Goal: Information Seeking & Learning: Learn about a topic

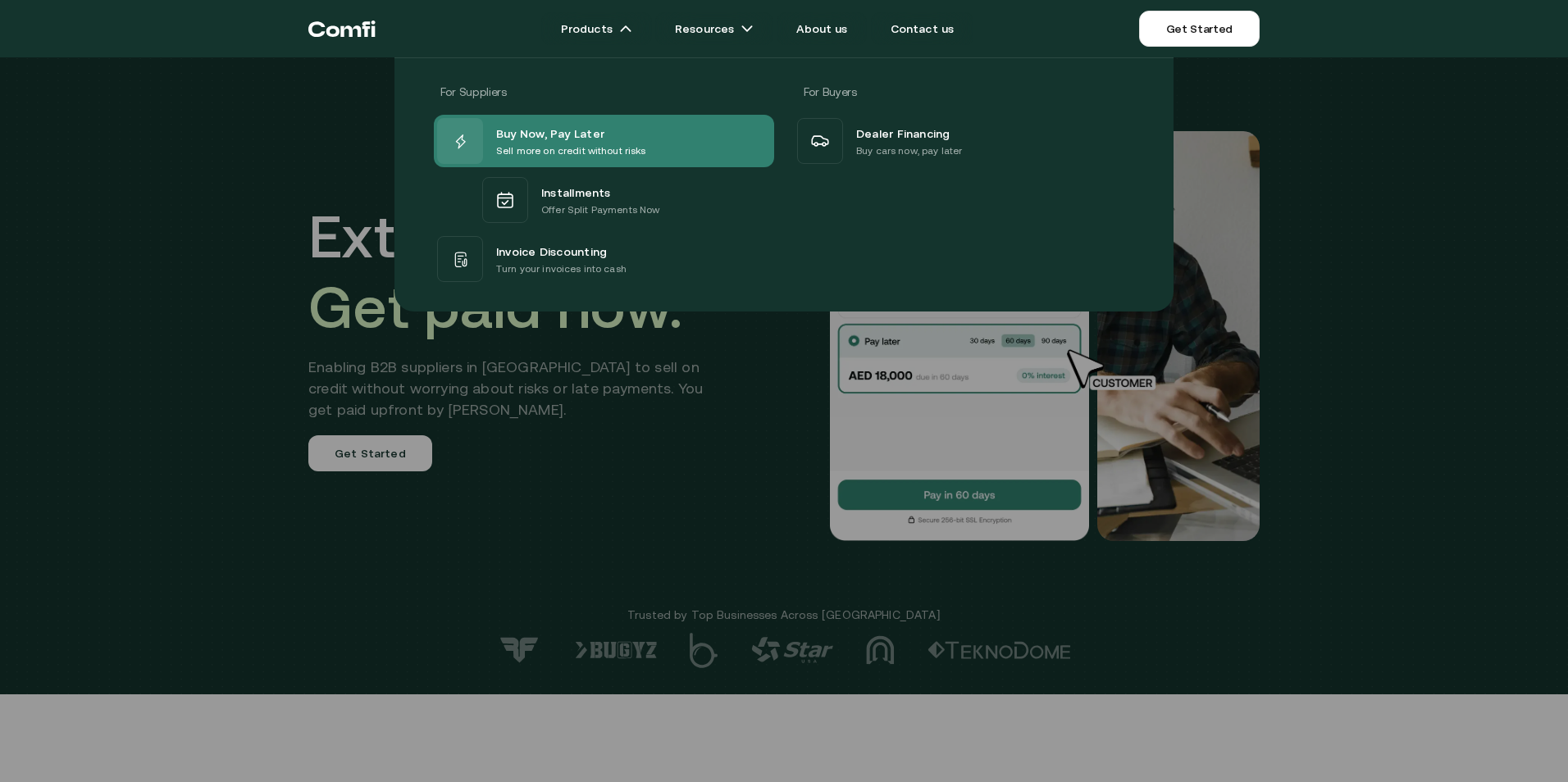
click at [577, 134] on span "Buy Now, Pay Later" at bounding box center [550, 133] width 108 height 20
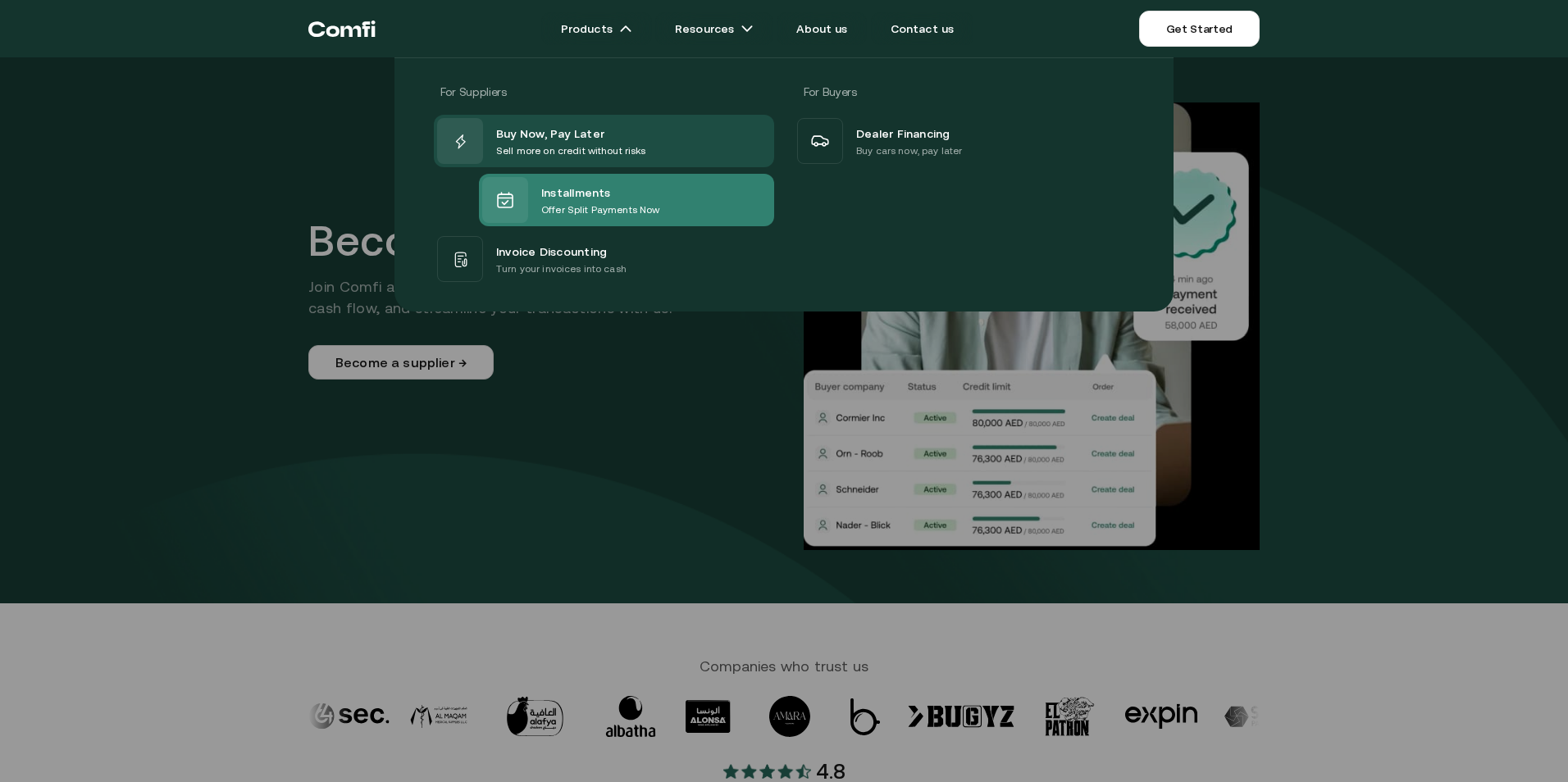
click at [597, 198] on span "Installments" at bounding box center [576, 192] width 69 height 20
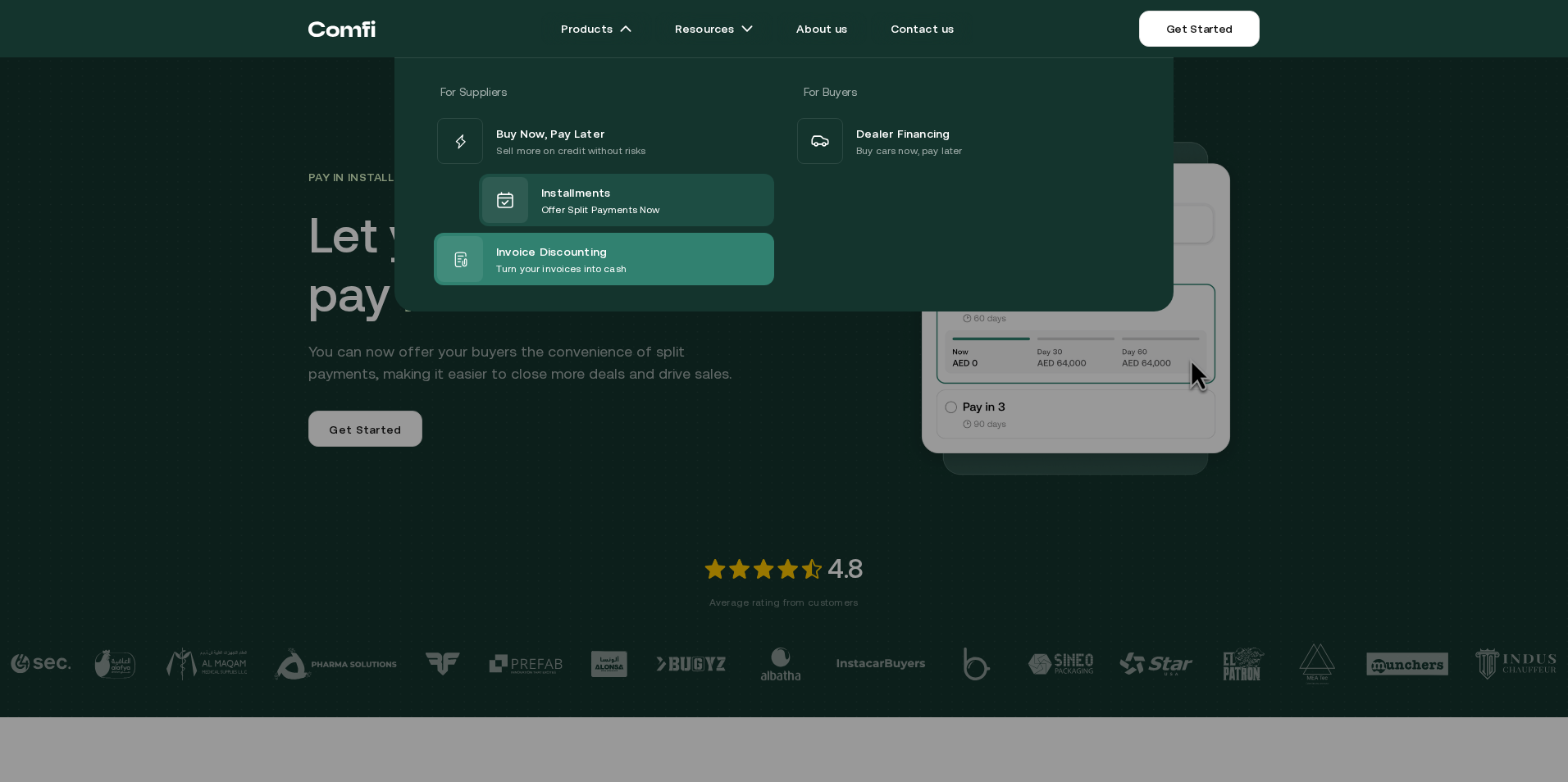
click at [538, 253] on span "Invoice Discounting" at bounding box center [551, 251] width 111 height 20
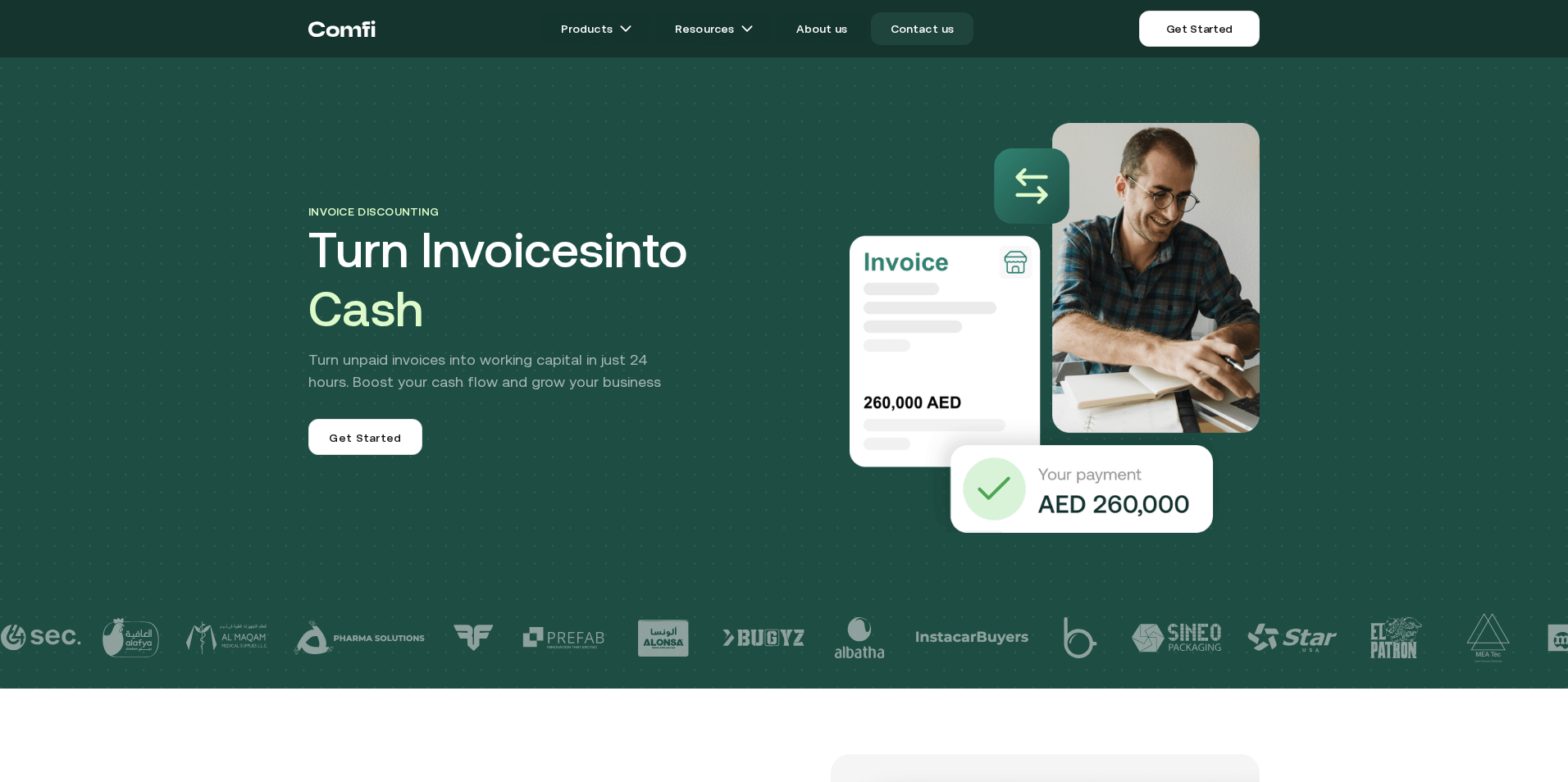
click at [928, 39] on link "Contact us" at bounding box center [922, 29] width 103 height 33
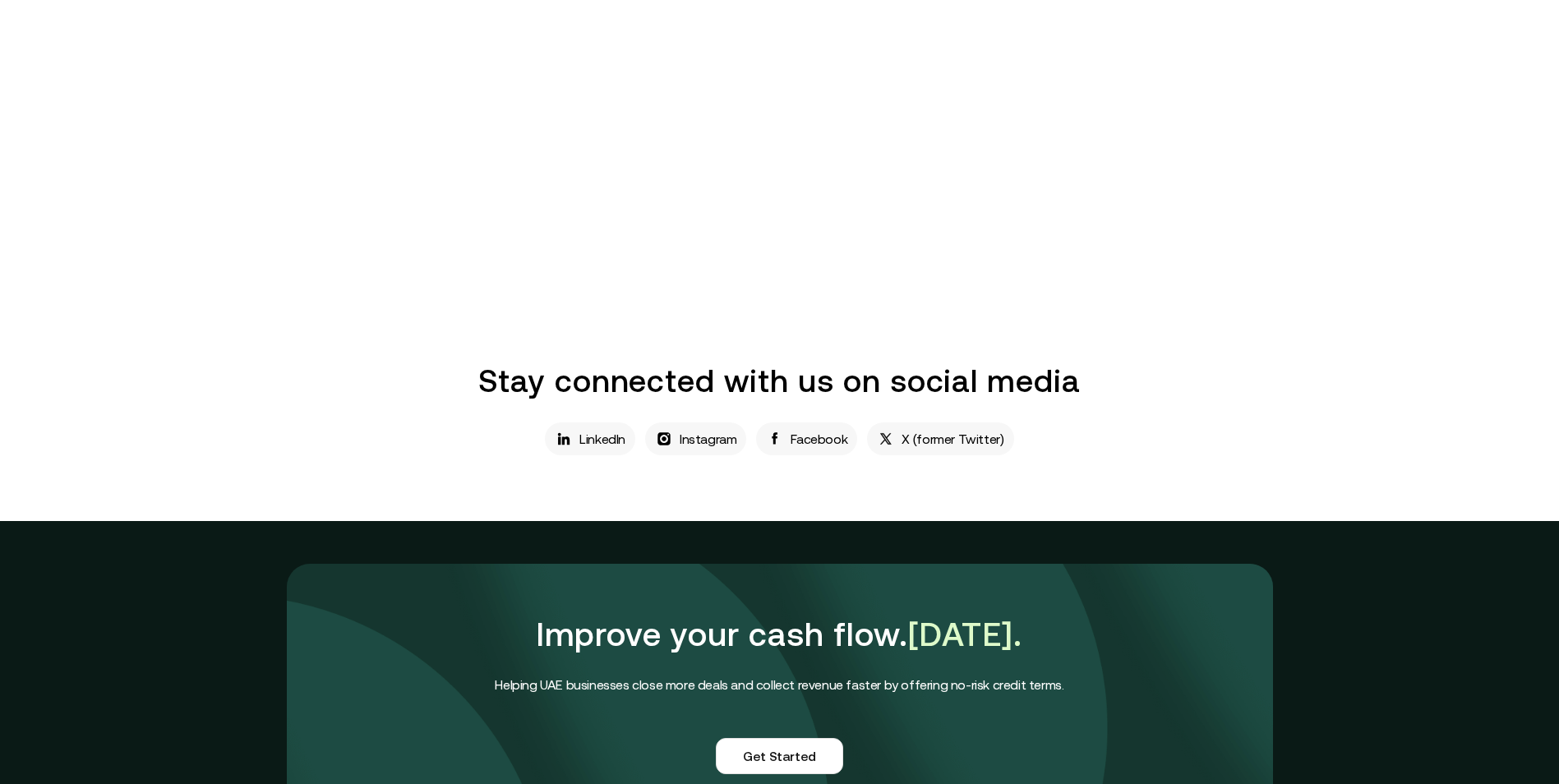
scroll to position [822, 0]
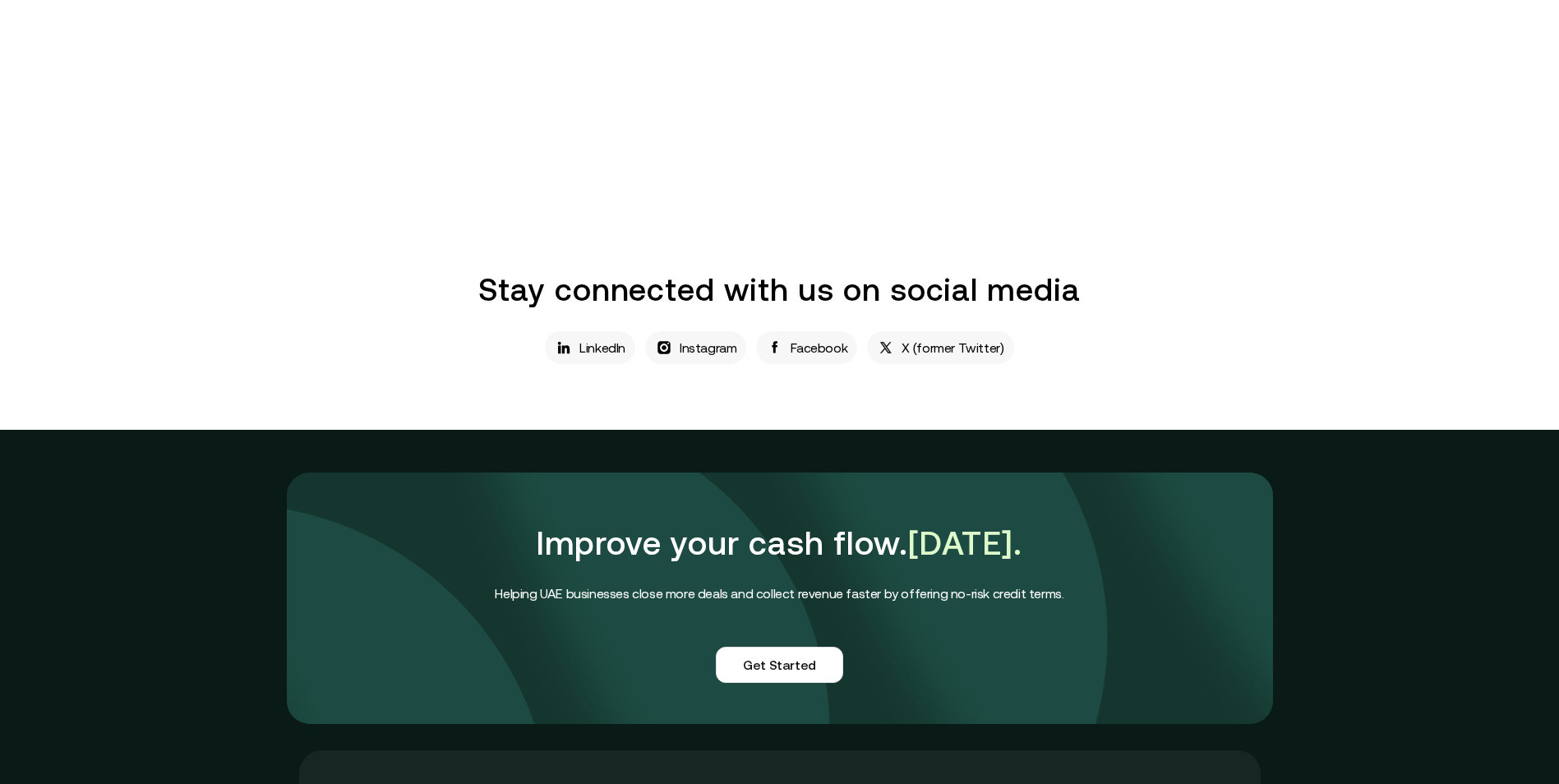
drag, startPoint x: 1327, startPoint y: 170, endPoint x: 1307, endPoint y: 180, distance: 22.4
drag, startPoint x: 1356, startPoint y: 188, endPoint x: 1341, endPoint y: 269, distance: 82.4
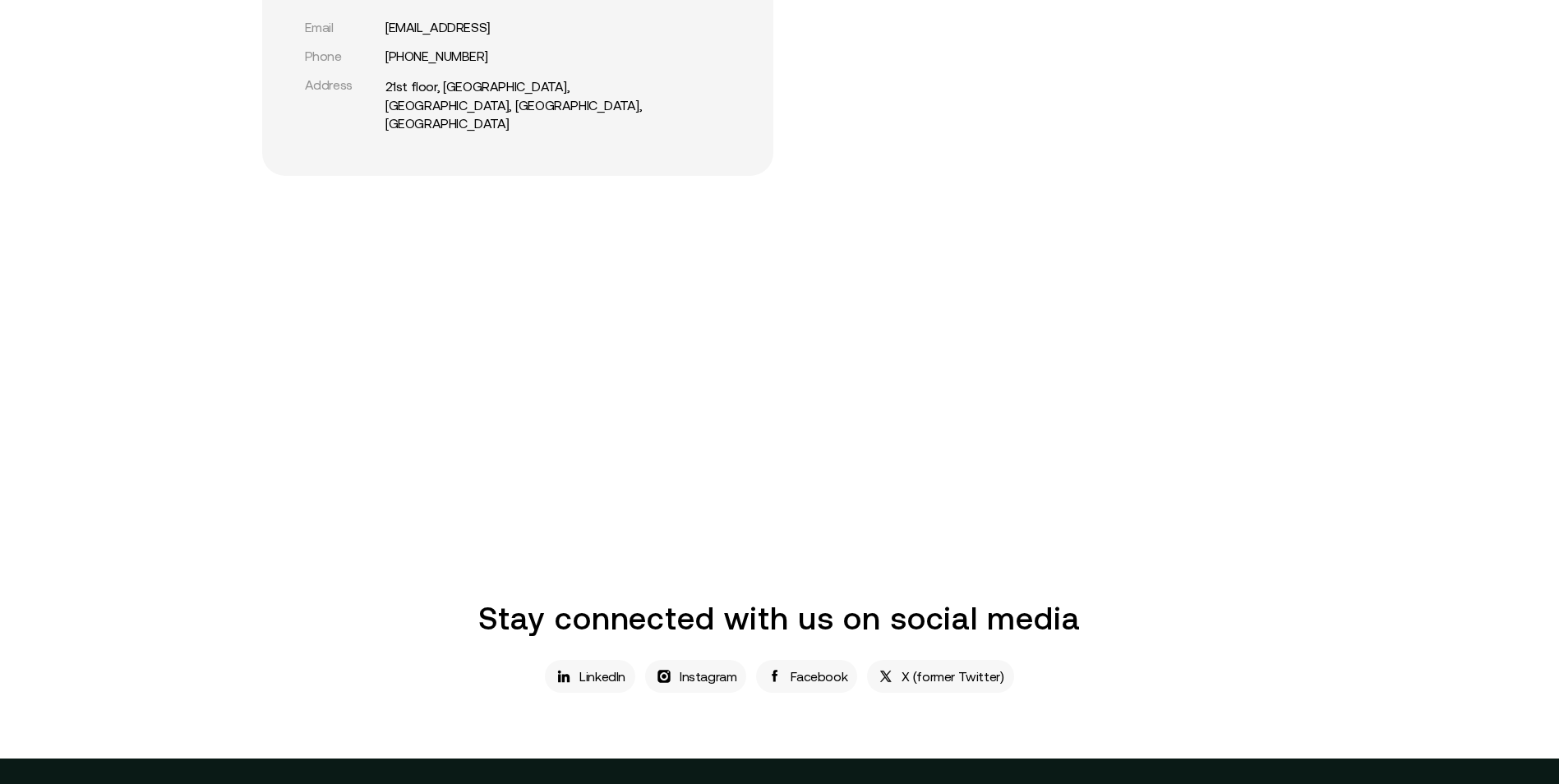
scroll to position [904, 0]
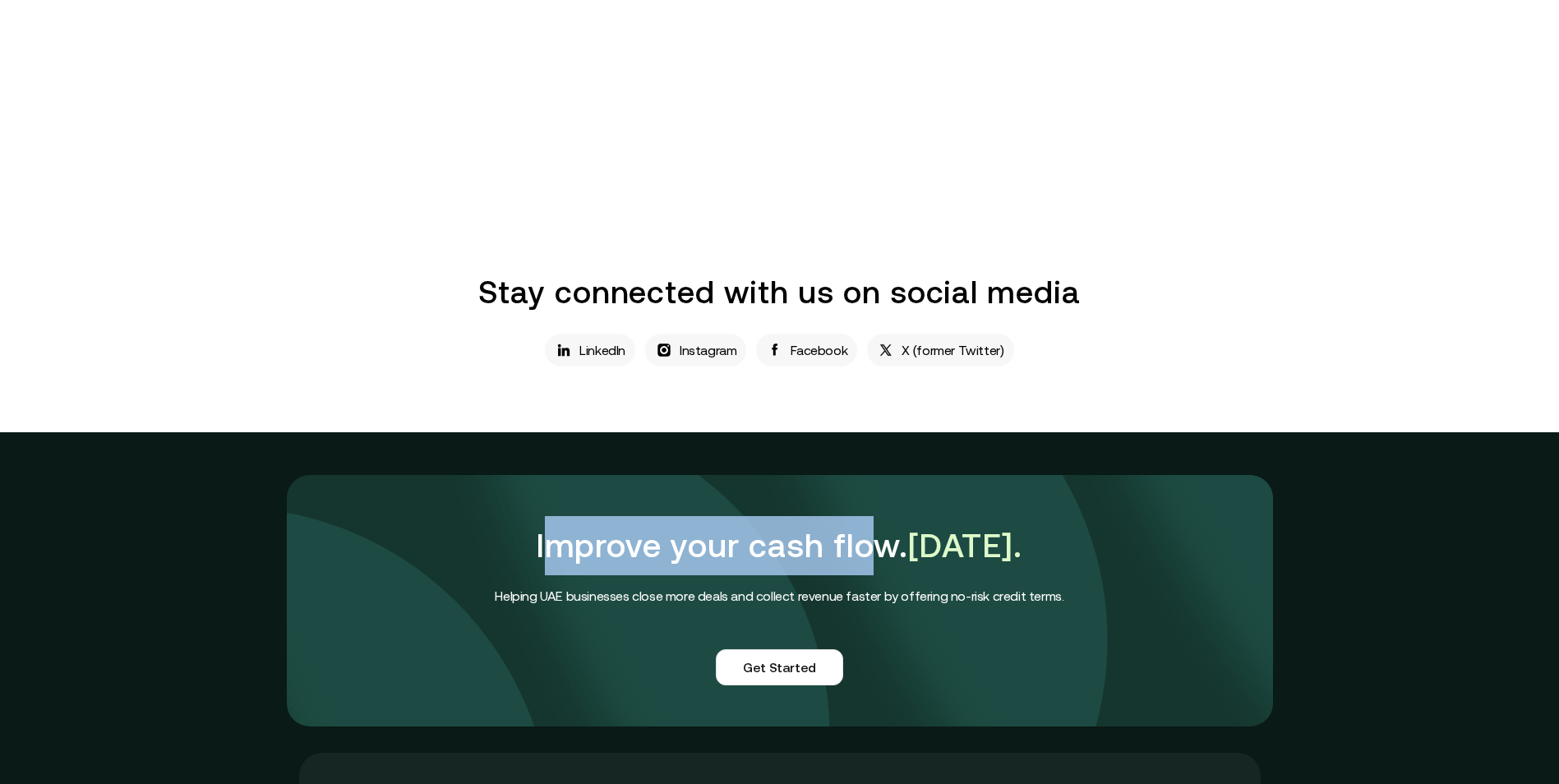
drag, startPoint x: 563, startPoint y: 522, endPoint x: 886, endPoint y: 536, distance: 323.3
click at [886, 536] on h1 "Improve your cash flow. Today." at bounding box center [779, 546] width 569 height 60
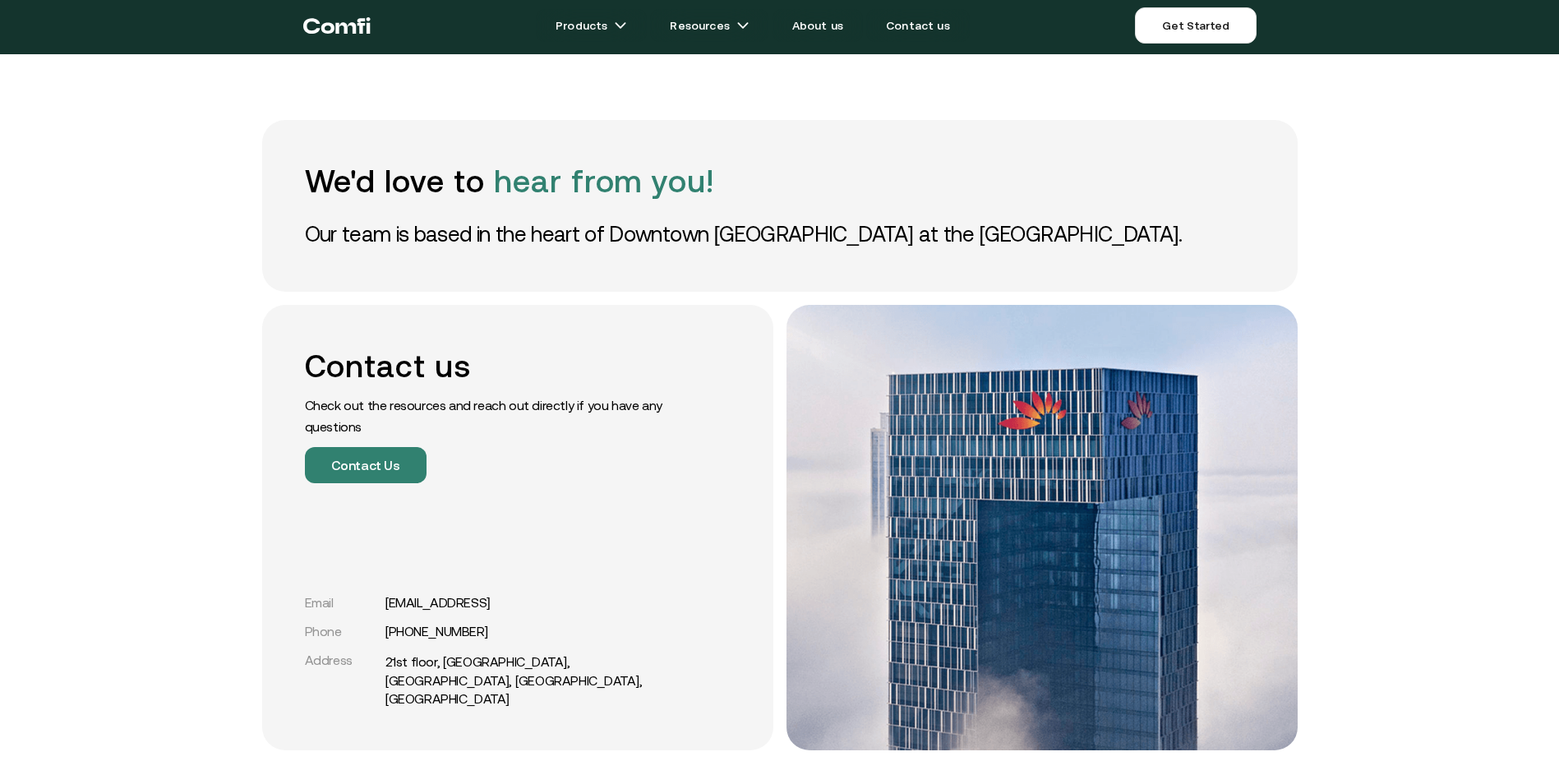
scroll to position [0, 0]
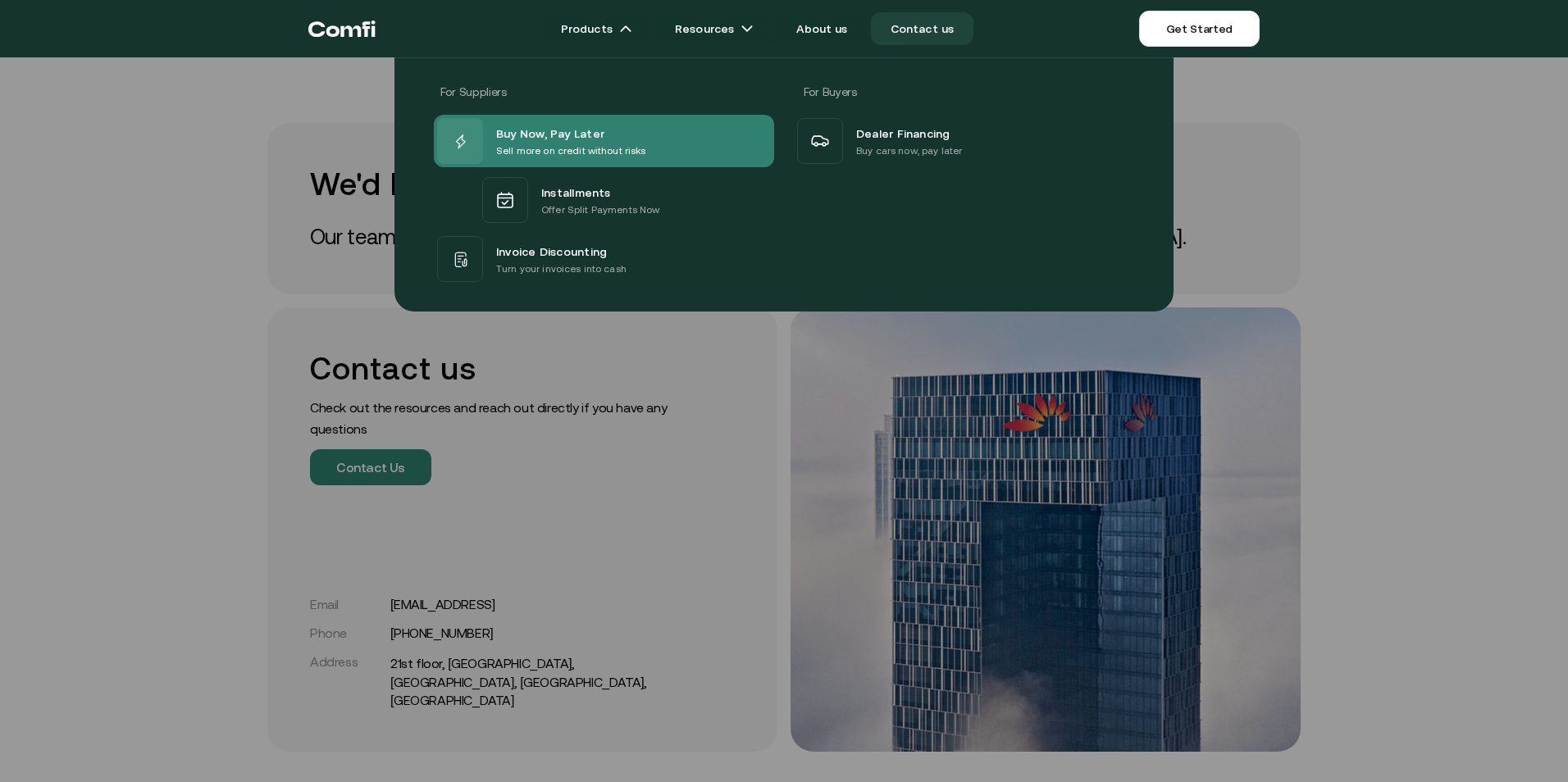
click at [532, 124] on span "Buy Now, Pay Later" at bounding box center [550, 133] width 108 height 20
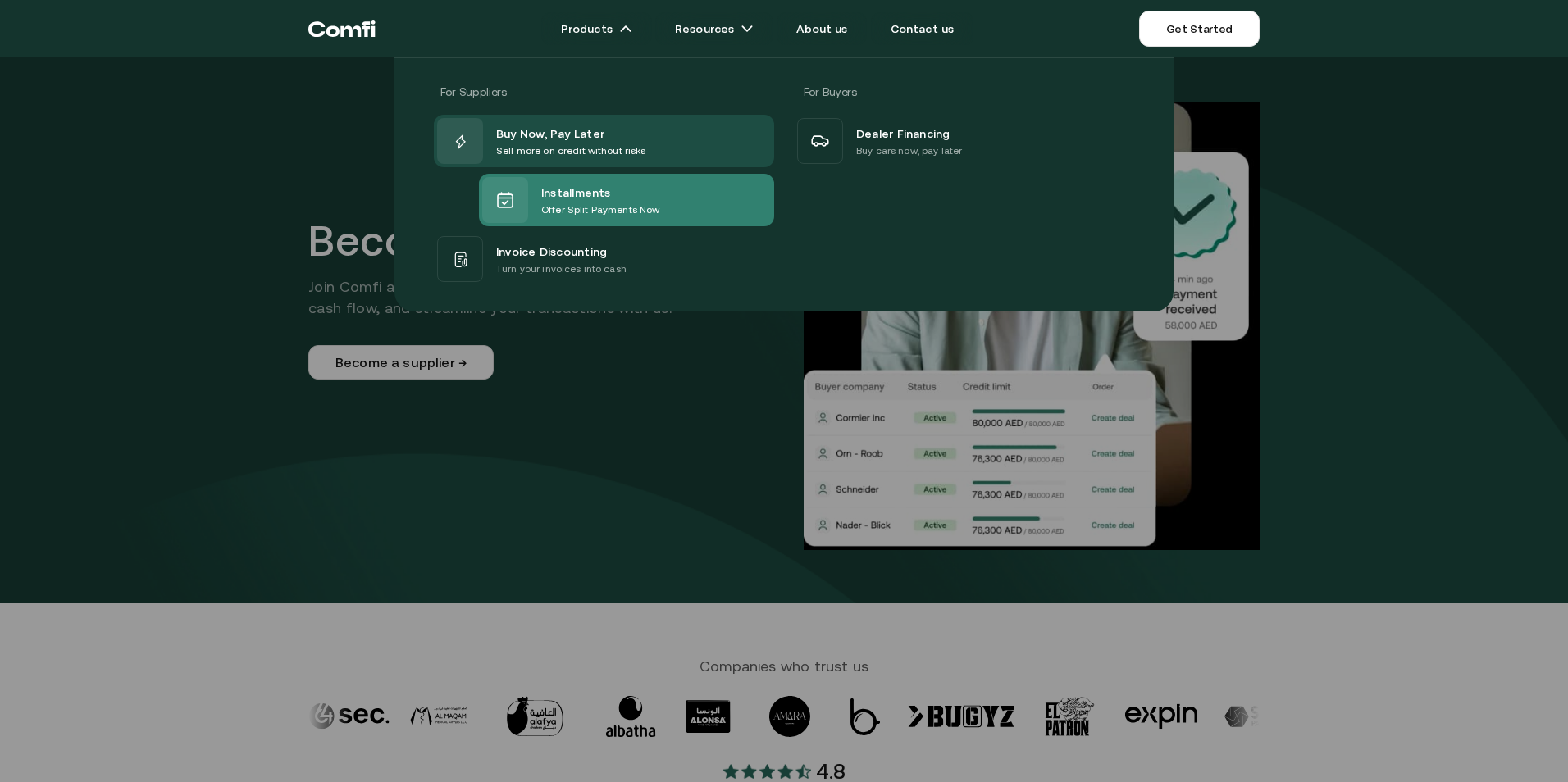
click at [589, 192] on span "Installments" at bounding box center [576, 192] width 69 height 20
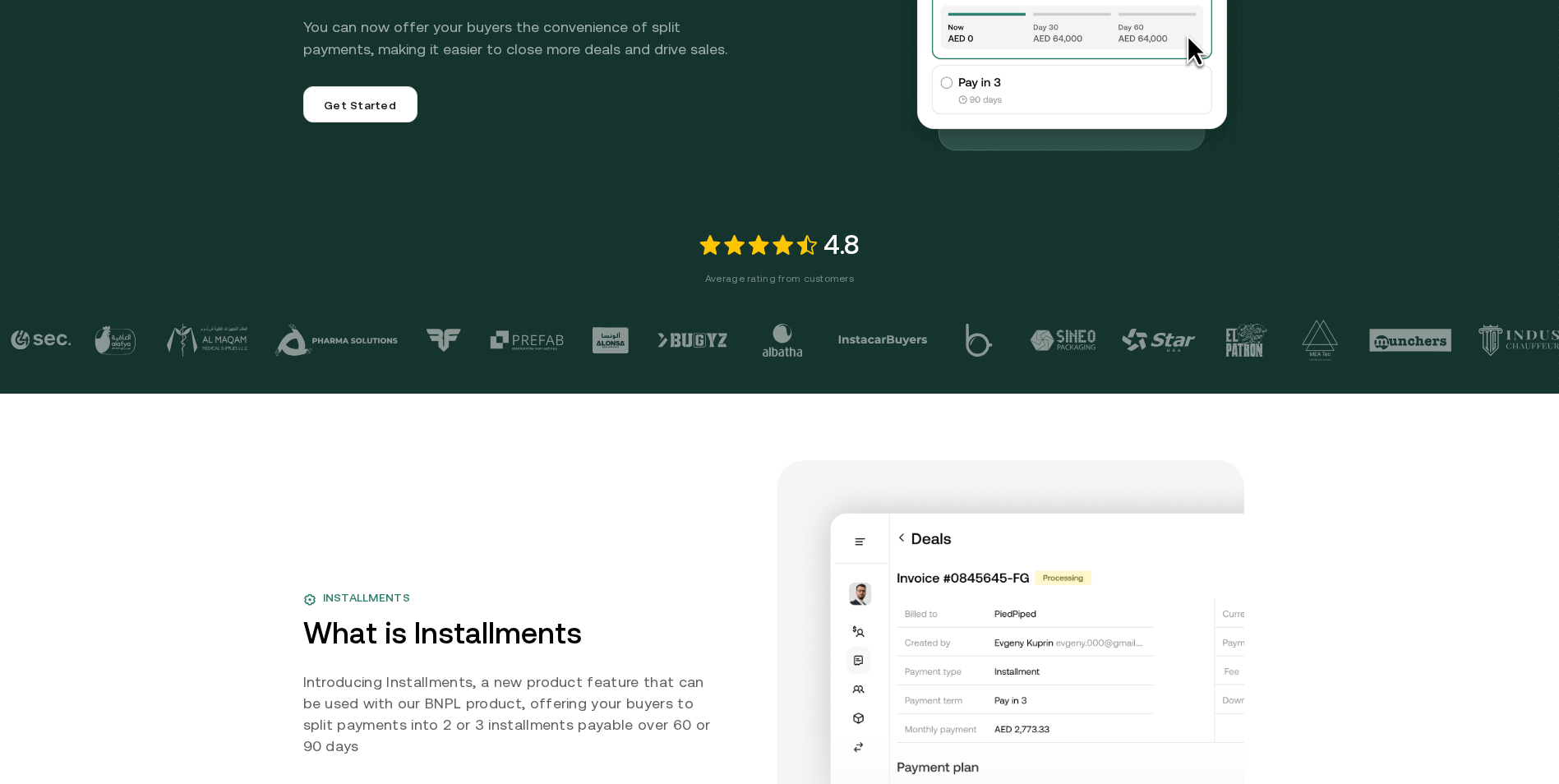
scroll to position [82, 0]
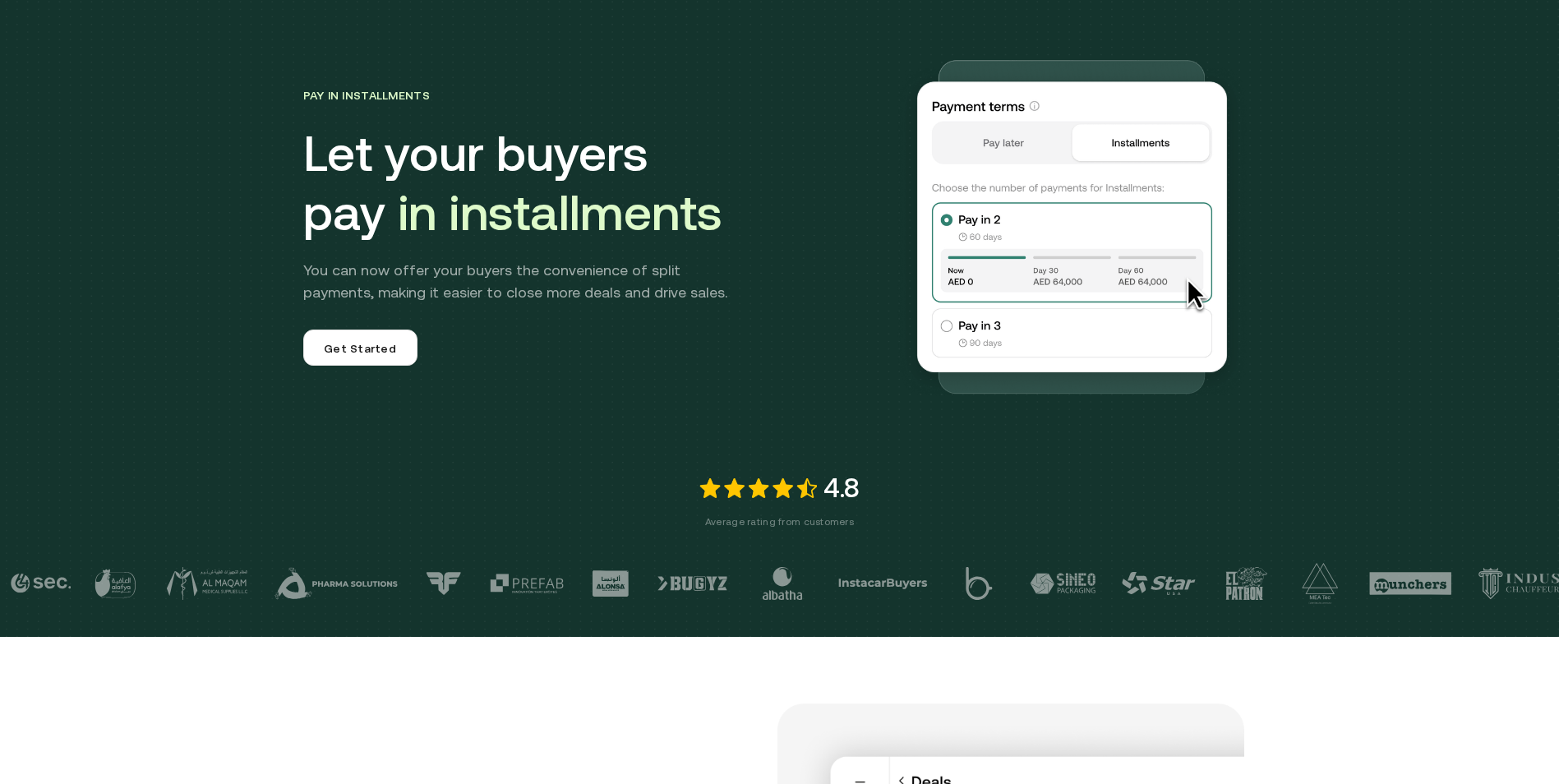
drag, startPoint x: 1285, startPoint y: 239, endPoint x: 1003, endPoint y: 192, distance: 285.9
click at [1003, 192] on div "Pay in Installments Let your buyers pay in installments You can now offer your …" at bounding box center [779, 277] width 1559 height 719
drag, startPoint x: 1003, startPoint y: 192, endPoint x: 862, endPoint y: 193, distance: 141.0
click at [862, 193] on h1 "Let your buyers pay in installments" at bounding box center [583, 183] width 559 height 118
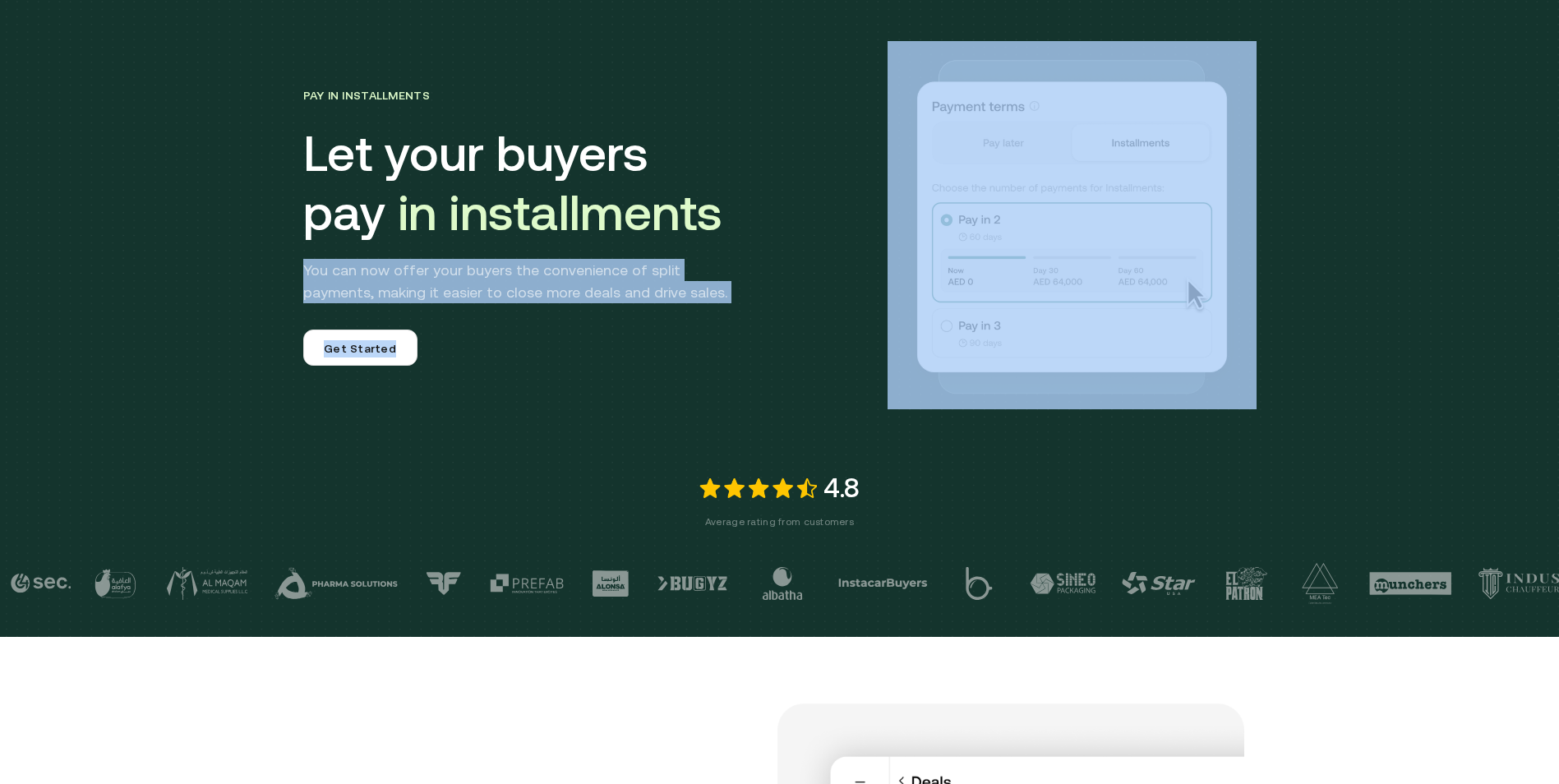
drag, startPoint x: 816, startPoint y: 184, endPoint x: 1154, endPoint y: 212, distance: 339.2
click at [1151, 212] on div "Pay in Installments Let your buyers pay in installments You can now offer your …" at bounding box center [780, 192] width 986 height 434
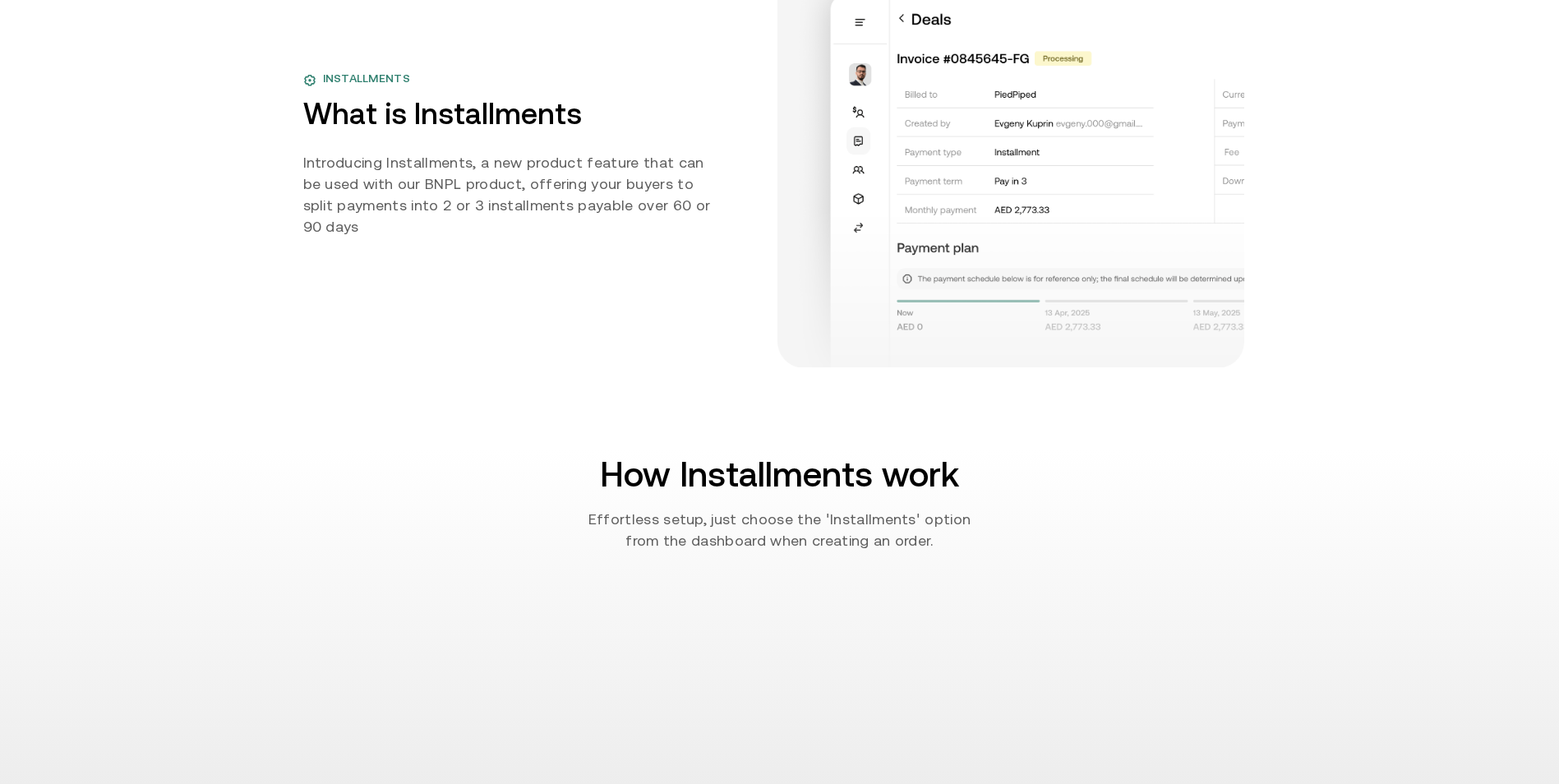
scroll to position [1068, 0]
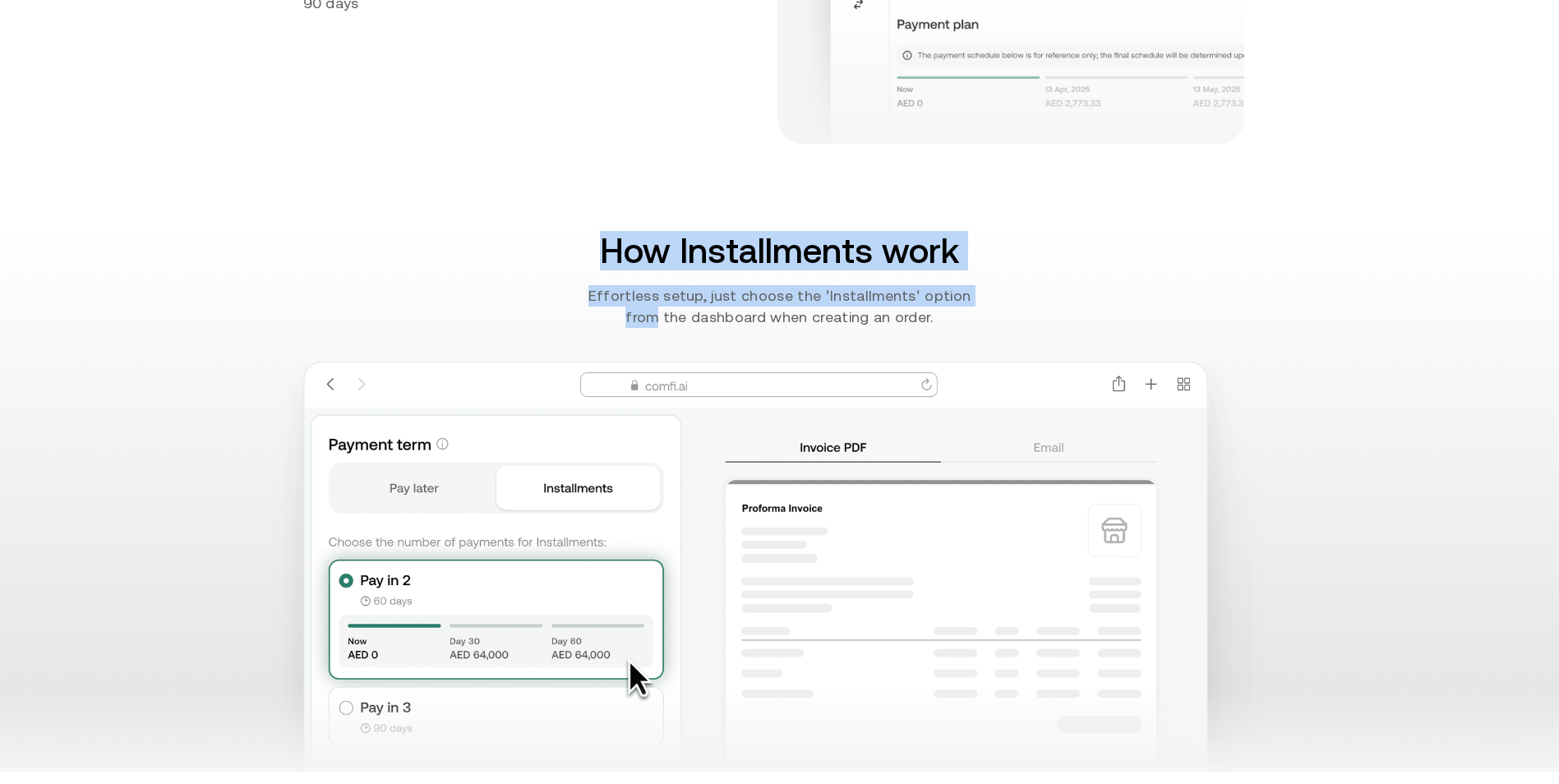
drag, startPoint x: 882, startPoint y: 261, endPoint x: 1028, endPoint y: 296, distance: 150.1
click at [1028, 296] on div "How Installments work Effortless setup, just choose the 'Installments' option f…" at bounding box center [780, 276] width 696 height 102
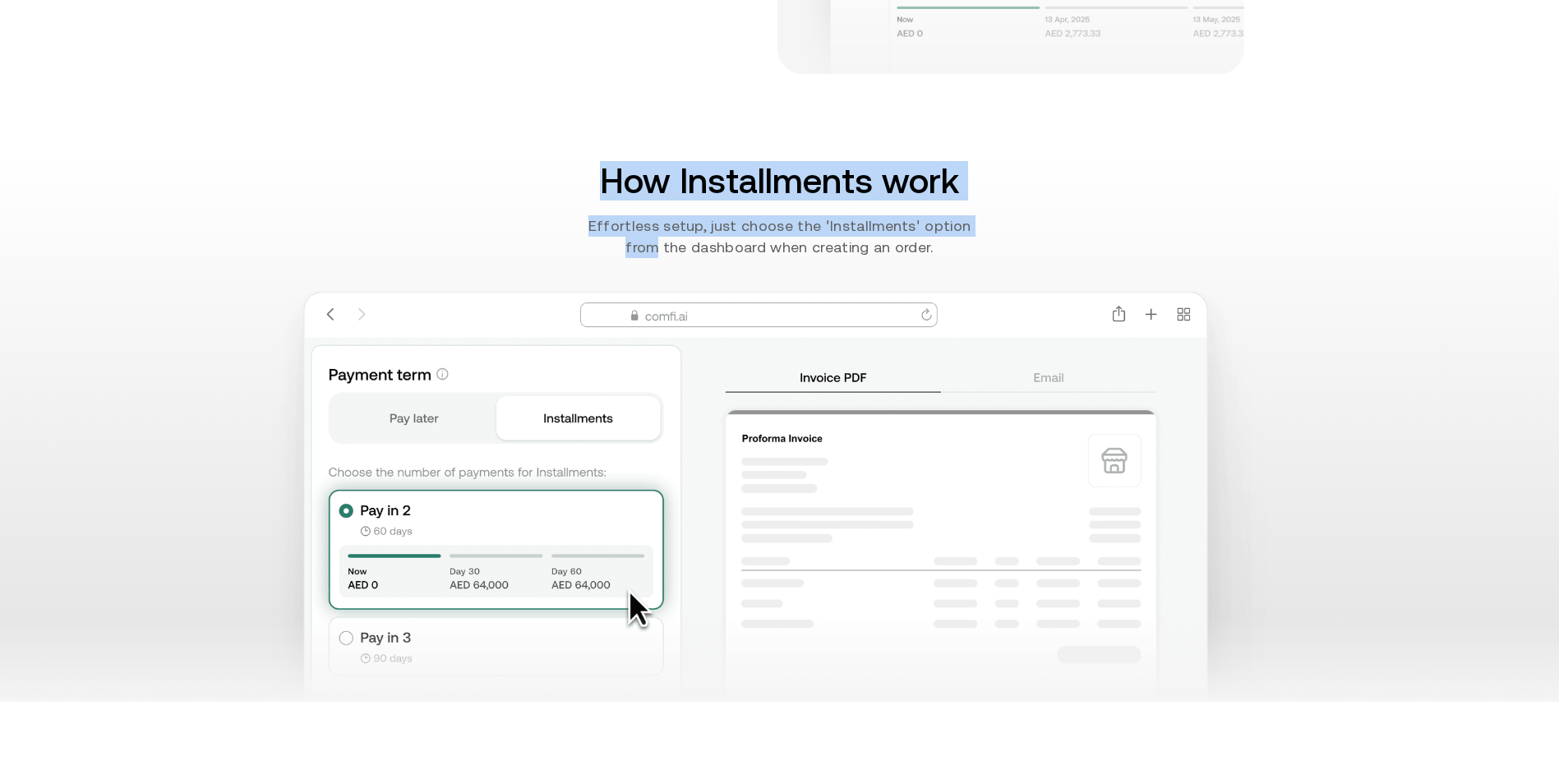
scroll to position [1232, 0]
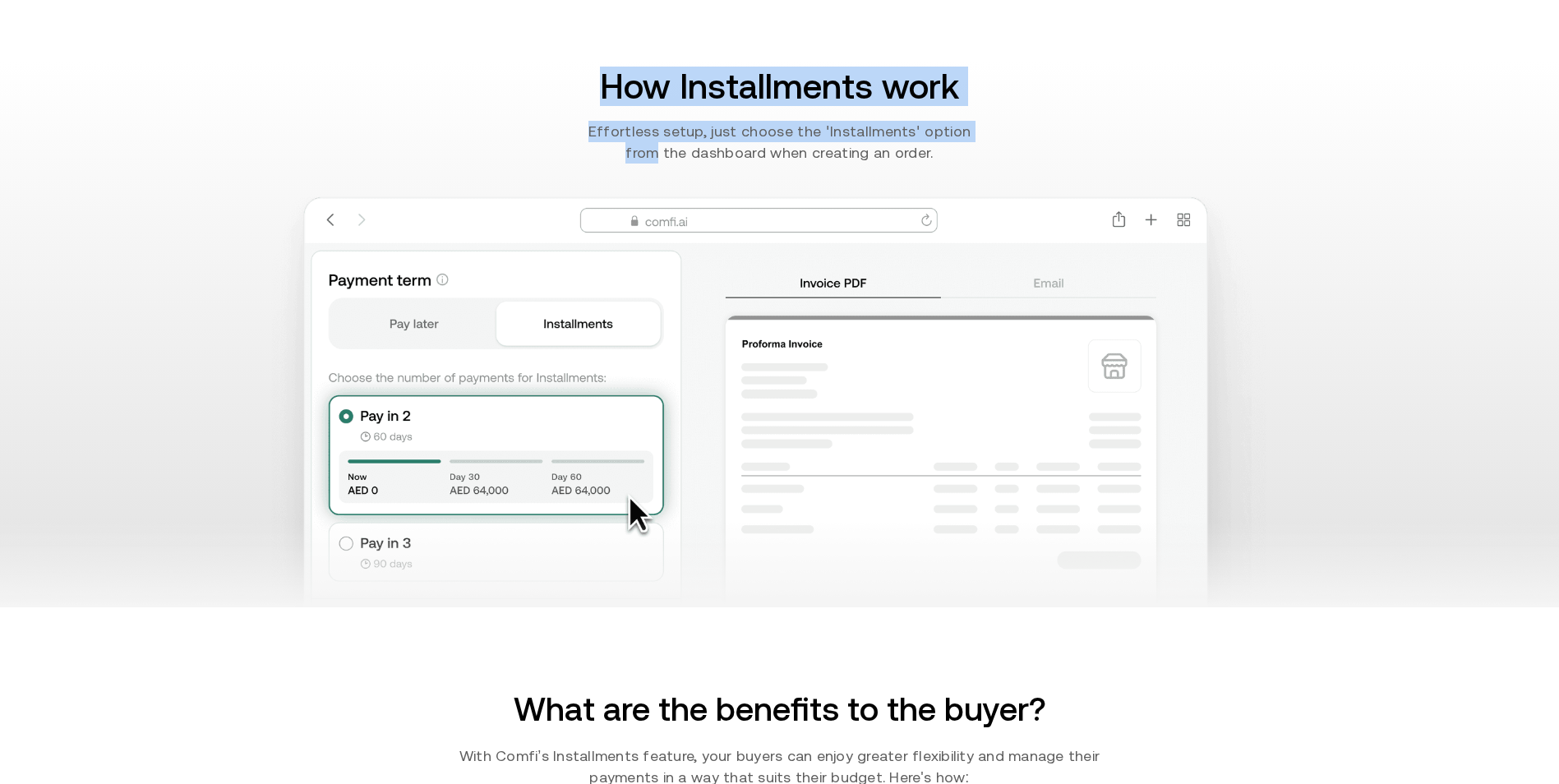
drag, startPoint x: 1098, startPoint y: 279, endPoint x: 1075, endPoint y: 275, distance: 23.3
click at [1098, 278] on img at bounding box center [780, 401] width 1247 height 411
click at [1057, 275] on img at bounding box center [780, 401] width 1247 height 411
click at [1054, 284] on img at bounding box center [780, 401] width 1247 height 411
click at [853, 280] on img at bounding box center [780, 401] width 1247 height 411
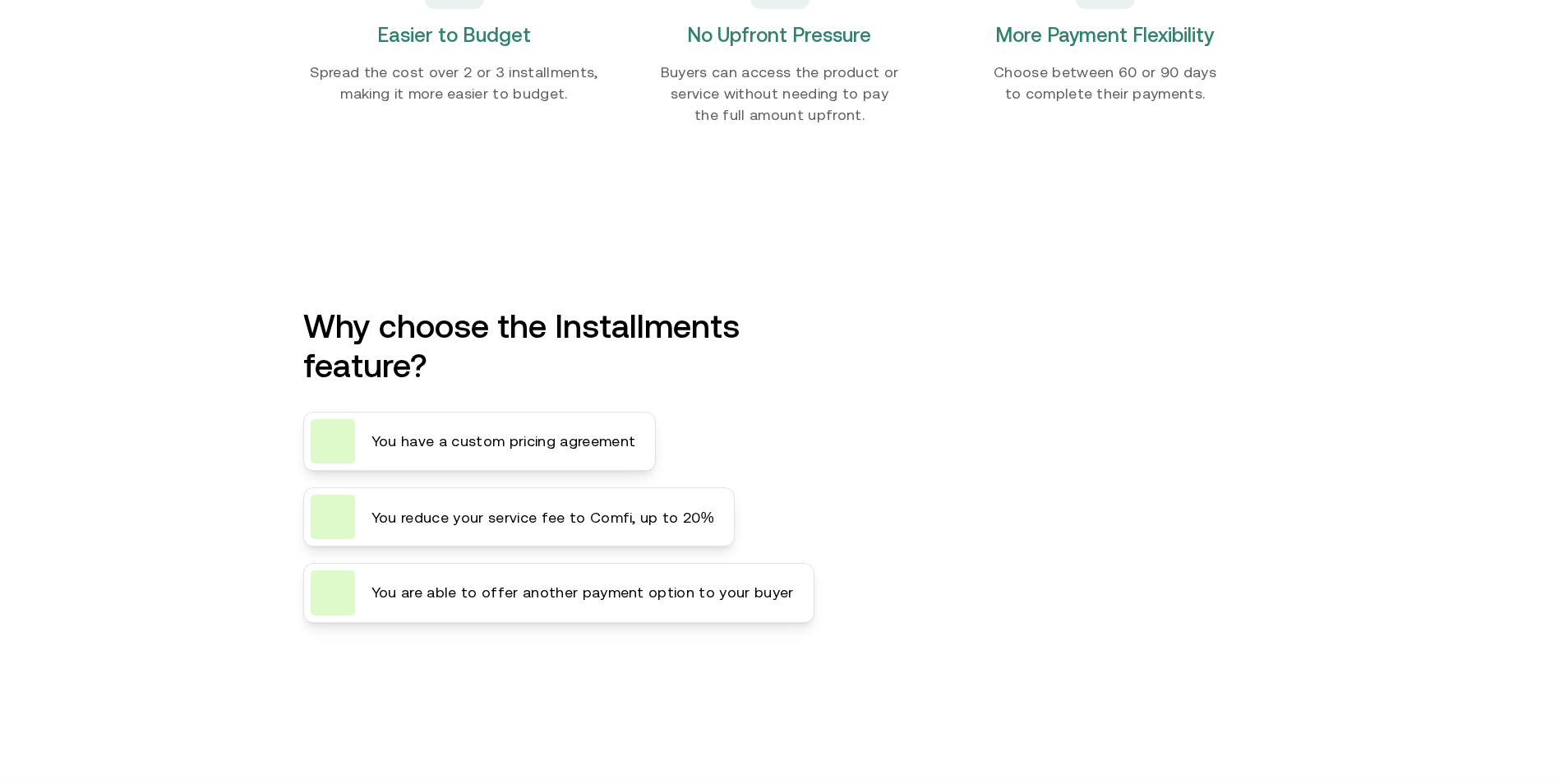
scroll to position [2136, 0]
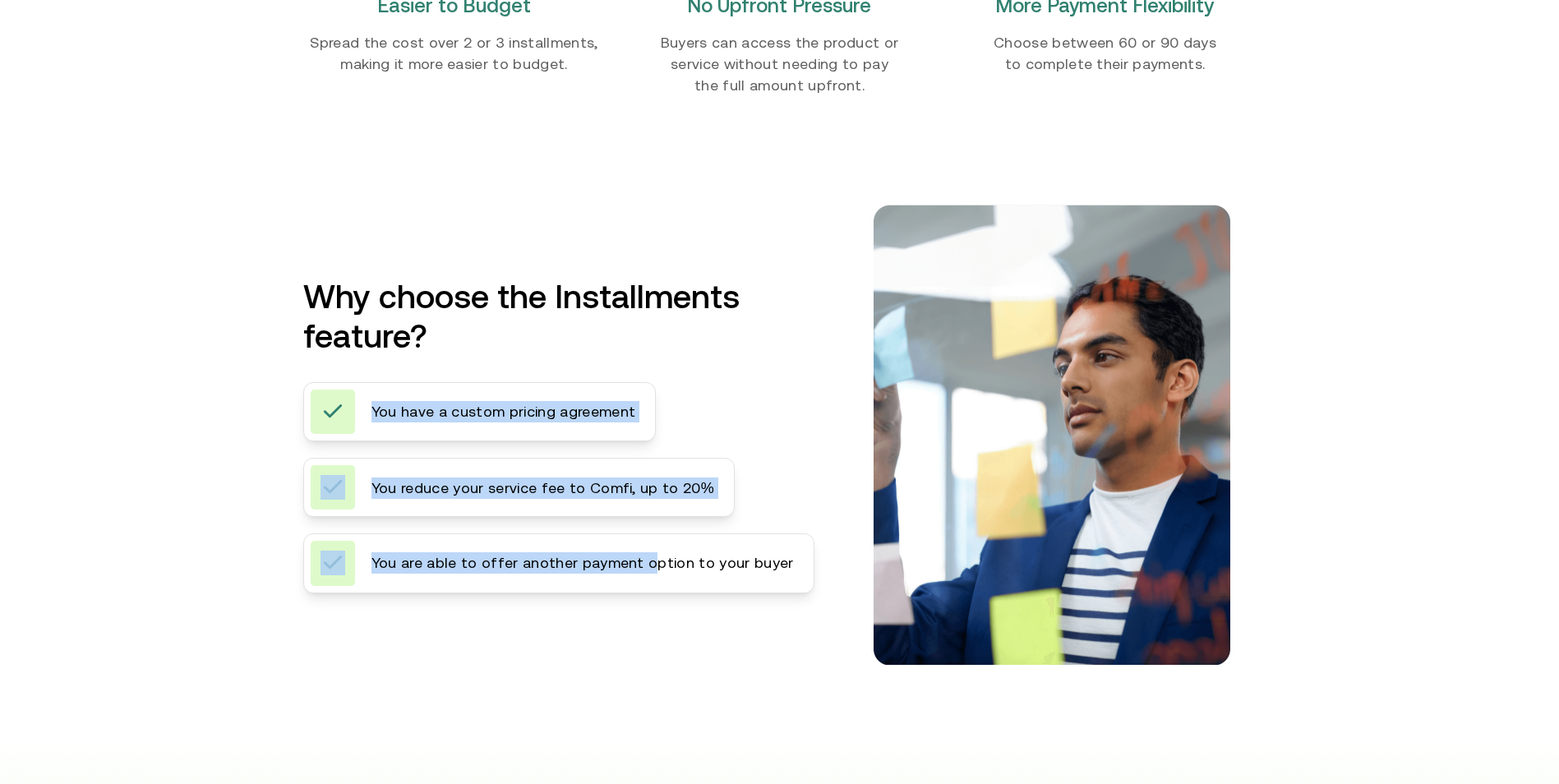
drag, startPoint x: 390, startPoint y: 404, endPoint x: 657, endPoint y: 538, distance: 298.7
click at [657, 538] on div "You have a custom pricing agreement You reduce your service fee to Comfi, up to…" at bounding box center [559, 487] width 511 height 211
click at [443, 494] on span "You reduce your service fee to Comfi, up to 20%" at bounding box center [543, 488] width 342 height 22
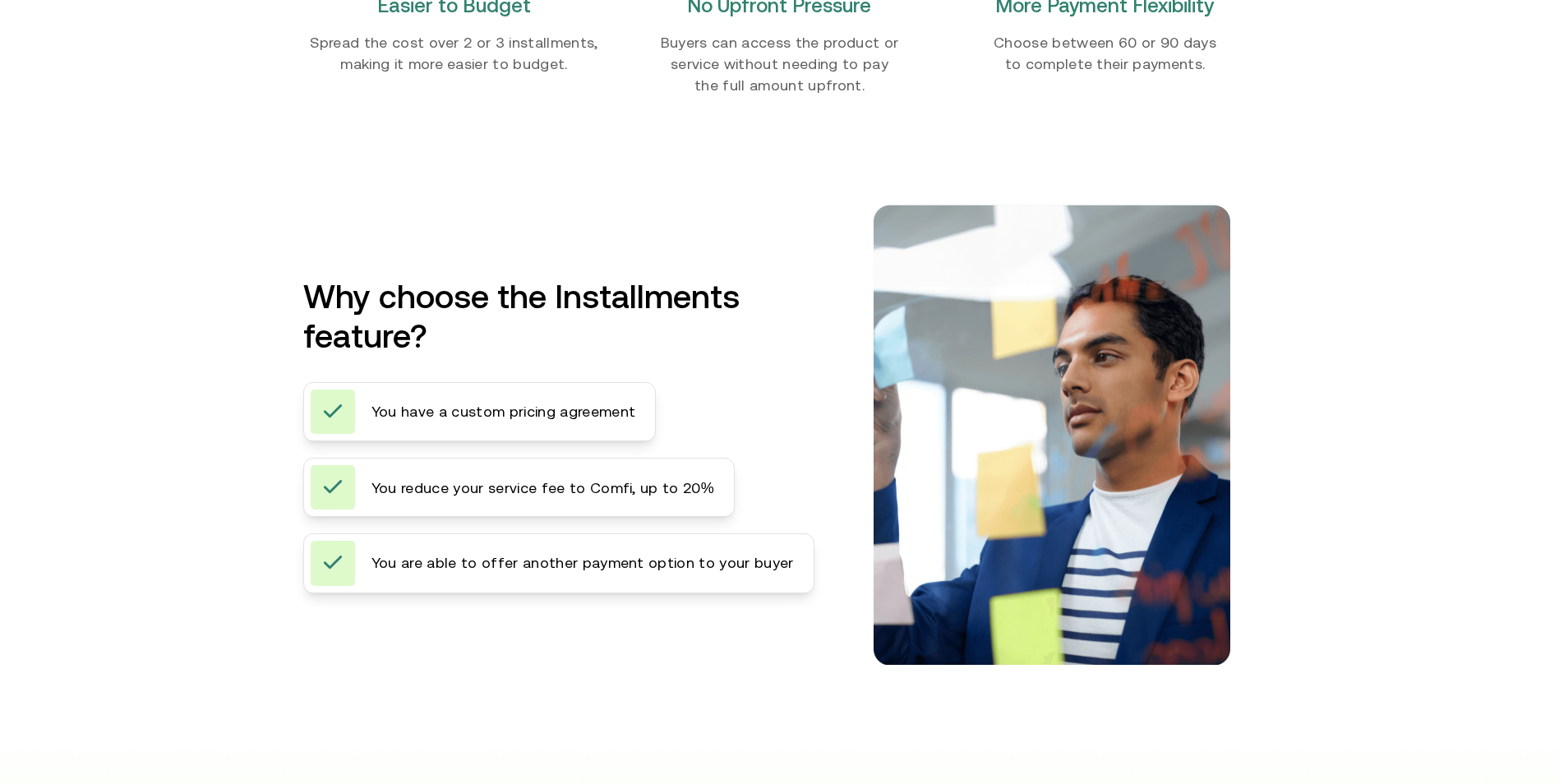
drag, startPoint x: 1360, startPoint y: 573, endPoint x: 1171, endPoint y: 500, distance: 202.6
click at [1170, 499] on div "Why choose the Installments feature? You have a custom pricing agreement You re…" at bounding box center [779, 410] width 1559 height 576
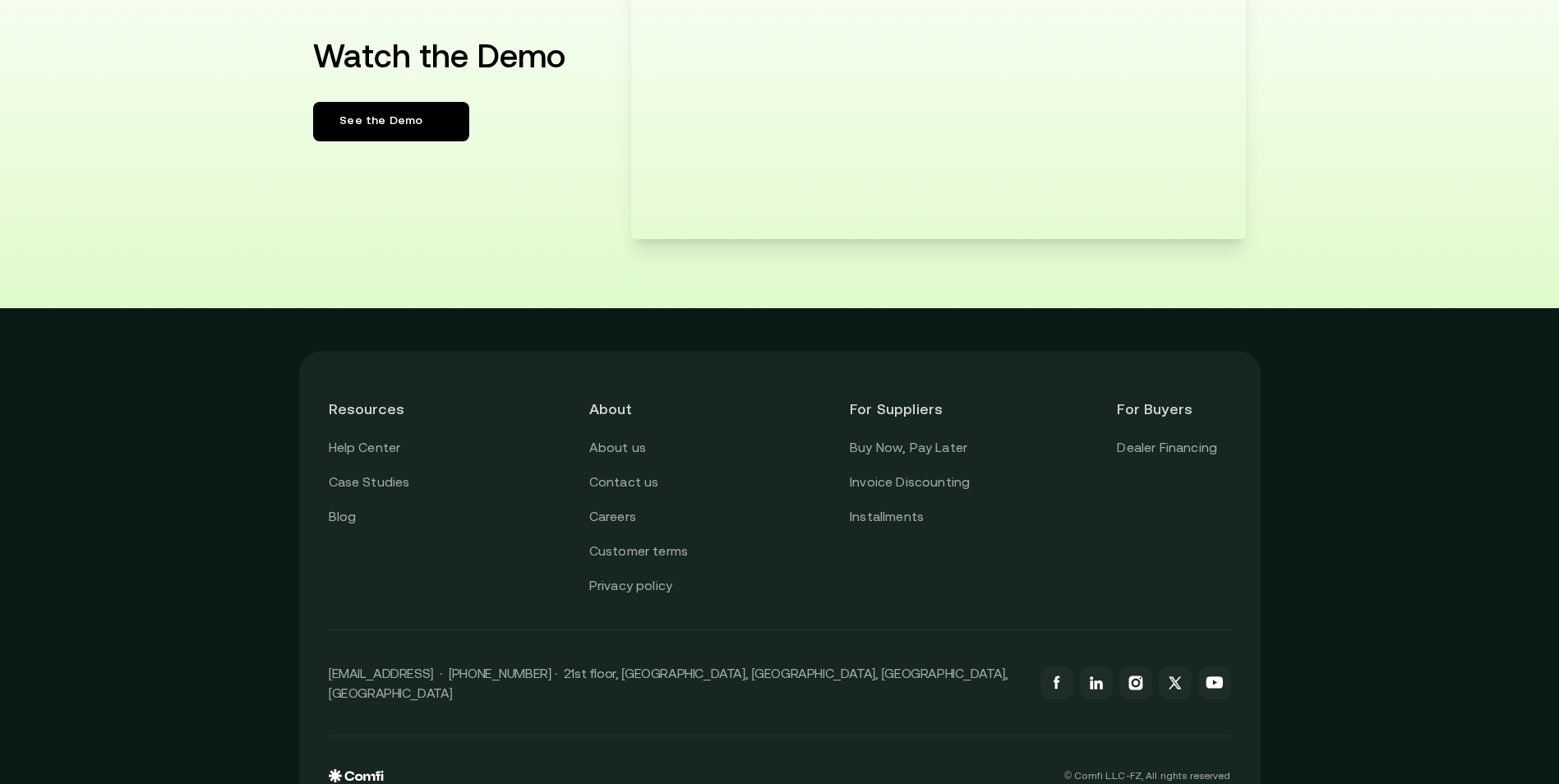
scroll to position [3043, 0]
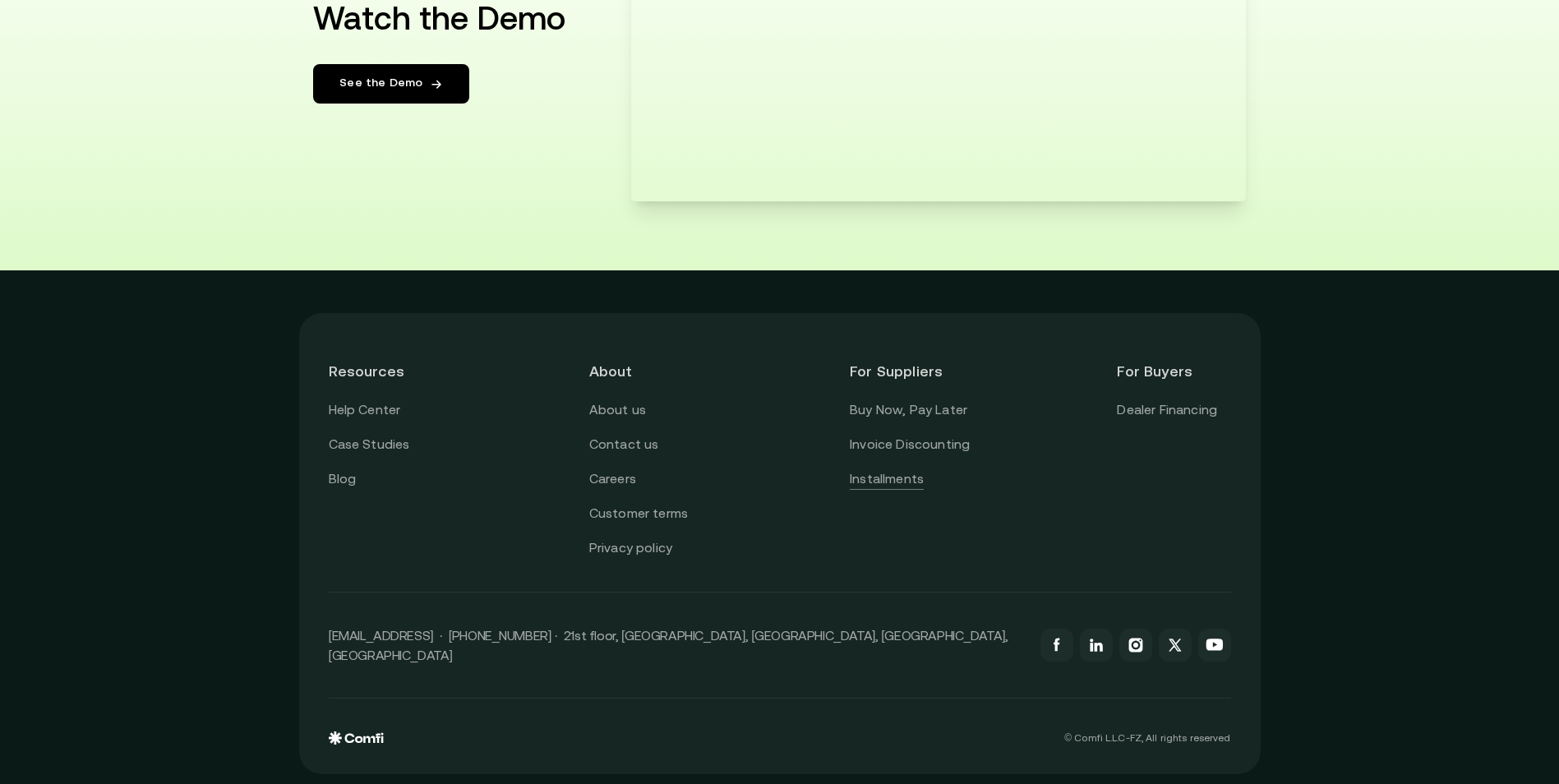
click at [892, 476] on link "Installments" at bounding box center [886, 479] width 74 height 22
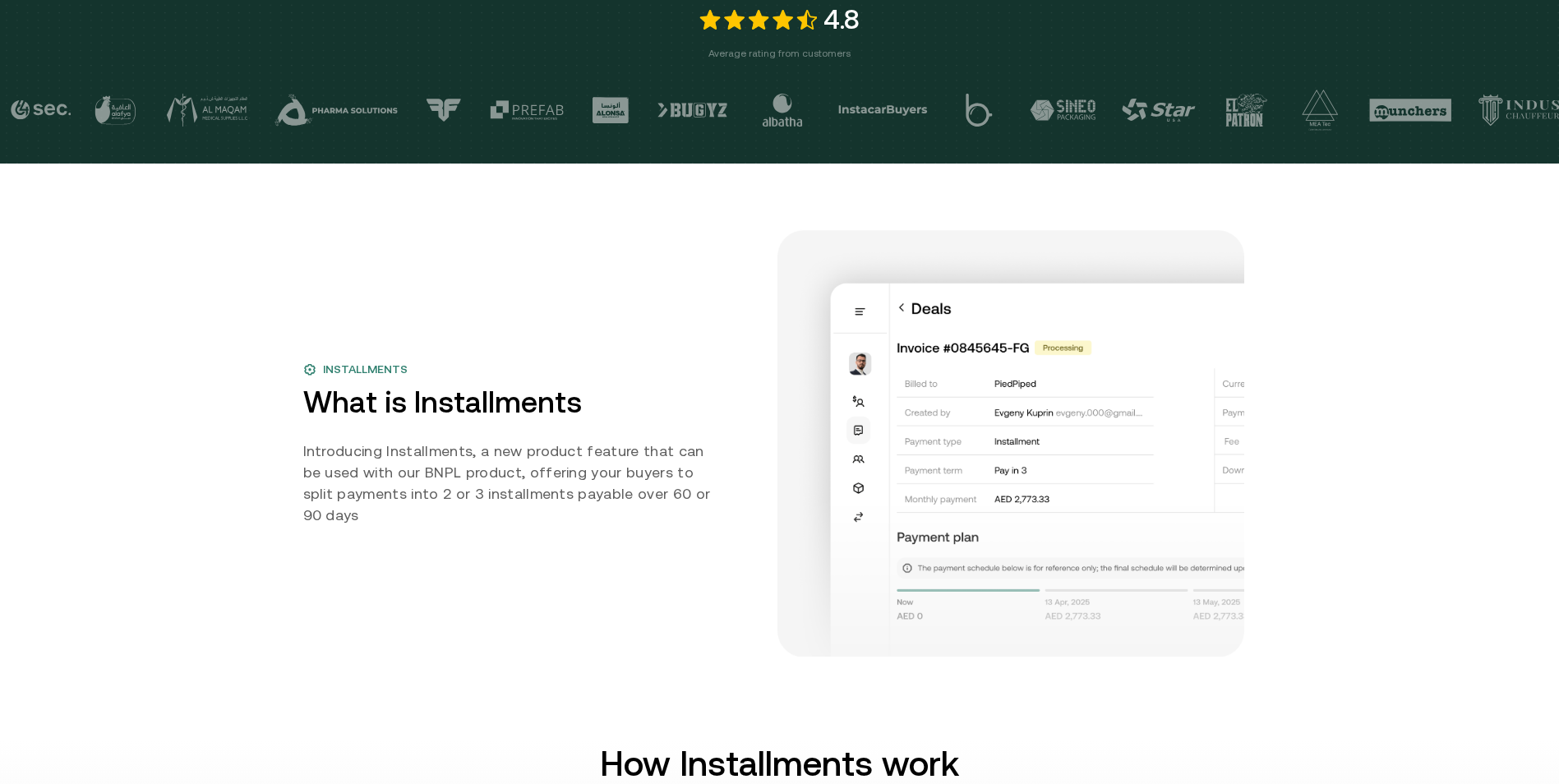
scroll to position [657, 0]
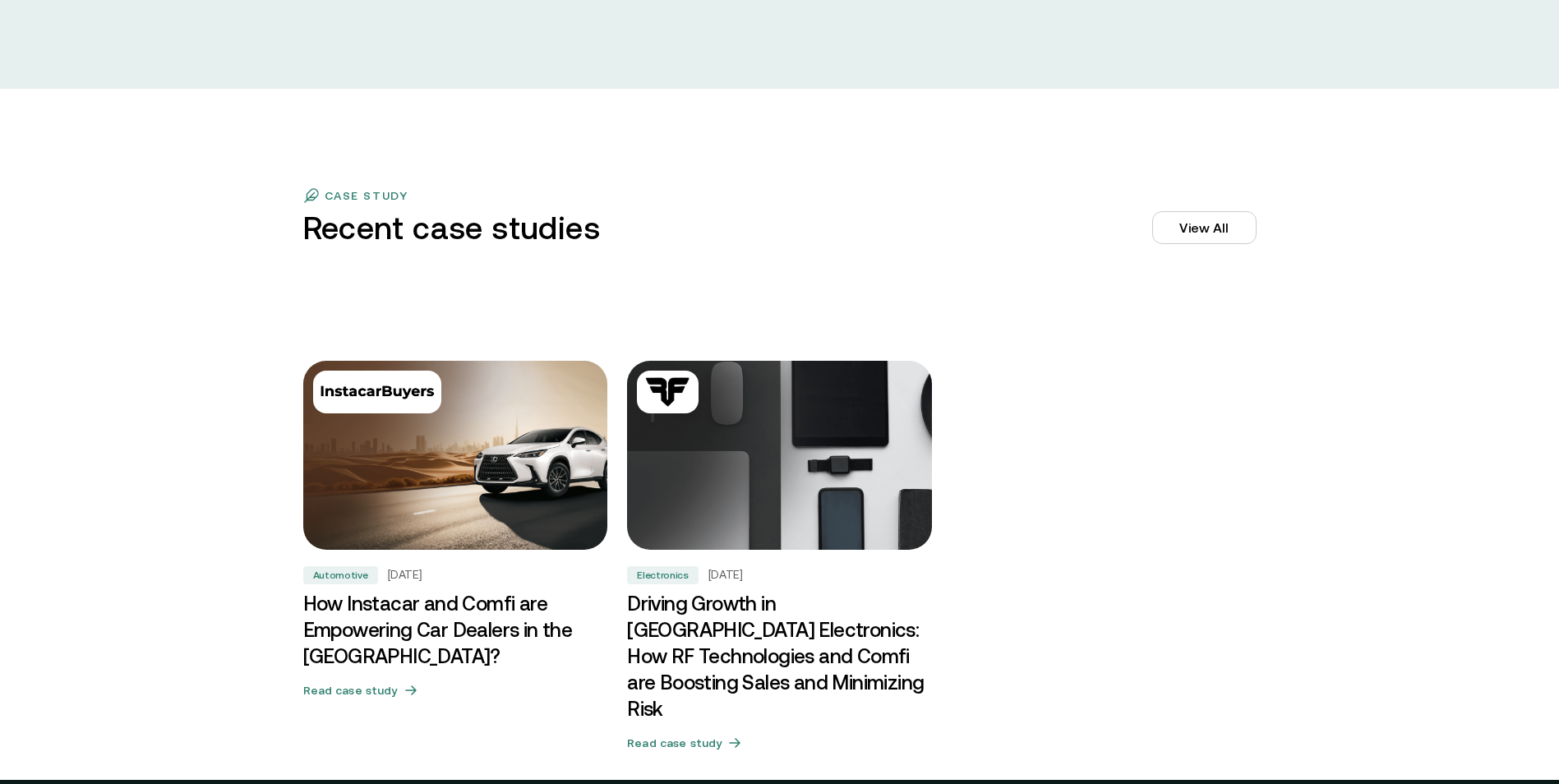
scroll to position [5734, 0]
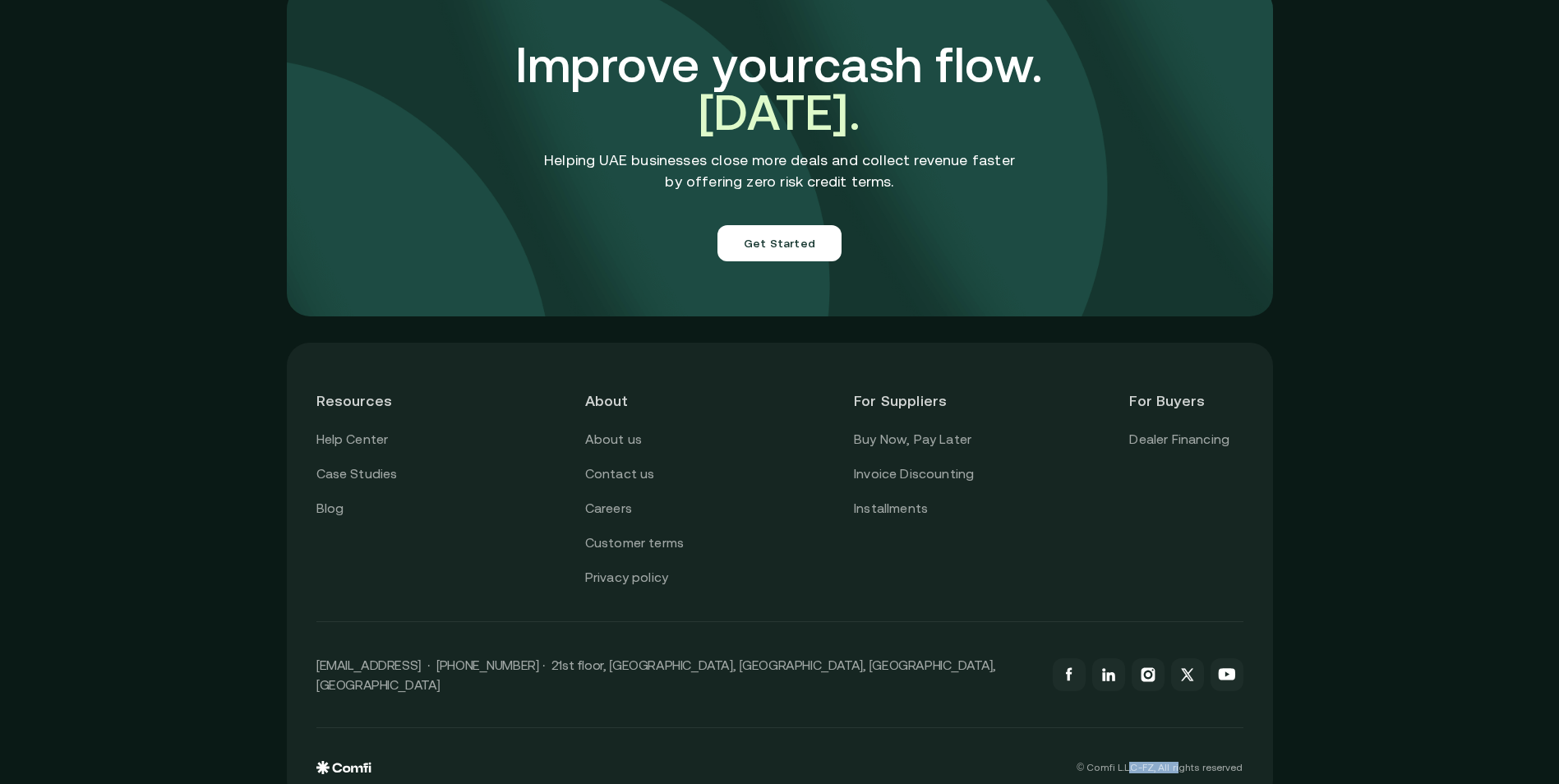
drag, startPoint x: 1170, startPoint y: 729, endPoint x: 1189, endPoint y: 729, distance: 19.0
click at [1189, 762] on p "© Comfi L.L.C-FZ, All rights reserved" at bounding box center [1160, 767] width 166 height 12
drag, startPoint x: 1189, startPoint y: 729, endPoint x: 1138, endPoint y: 735, distance: 51.4
click at [1150, 762] on p "© Comfi L.L.C-FZ, All rights reserved" at bounding box center [1160, 767] width 166 height 12
drag, startPoint x: 1119, startPoint y: 735, endPoint x: 1259, endPoint y: 733, distance: 140.0
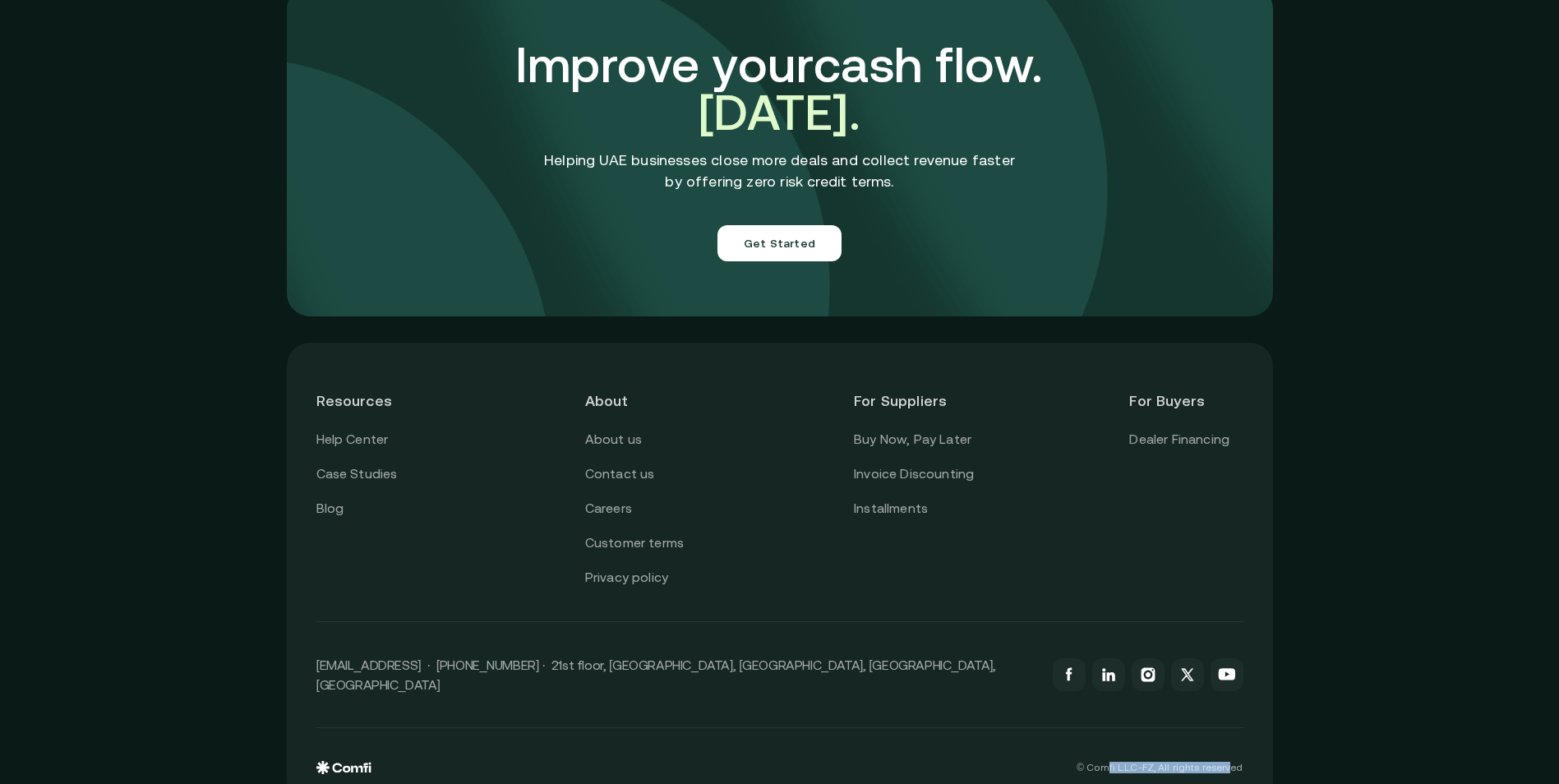
click at [1259, 733] on div "Resources Help Center Case Studies Blog About About us Contact us Careers Custo…" at bounding box center [780, 572] width 986 height 461
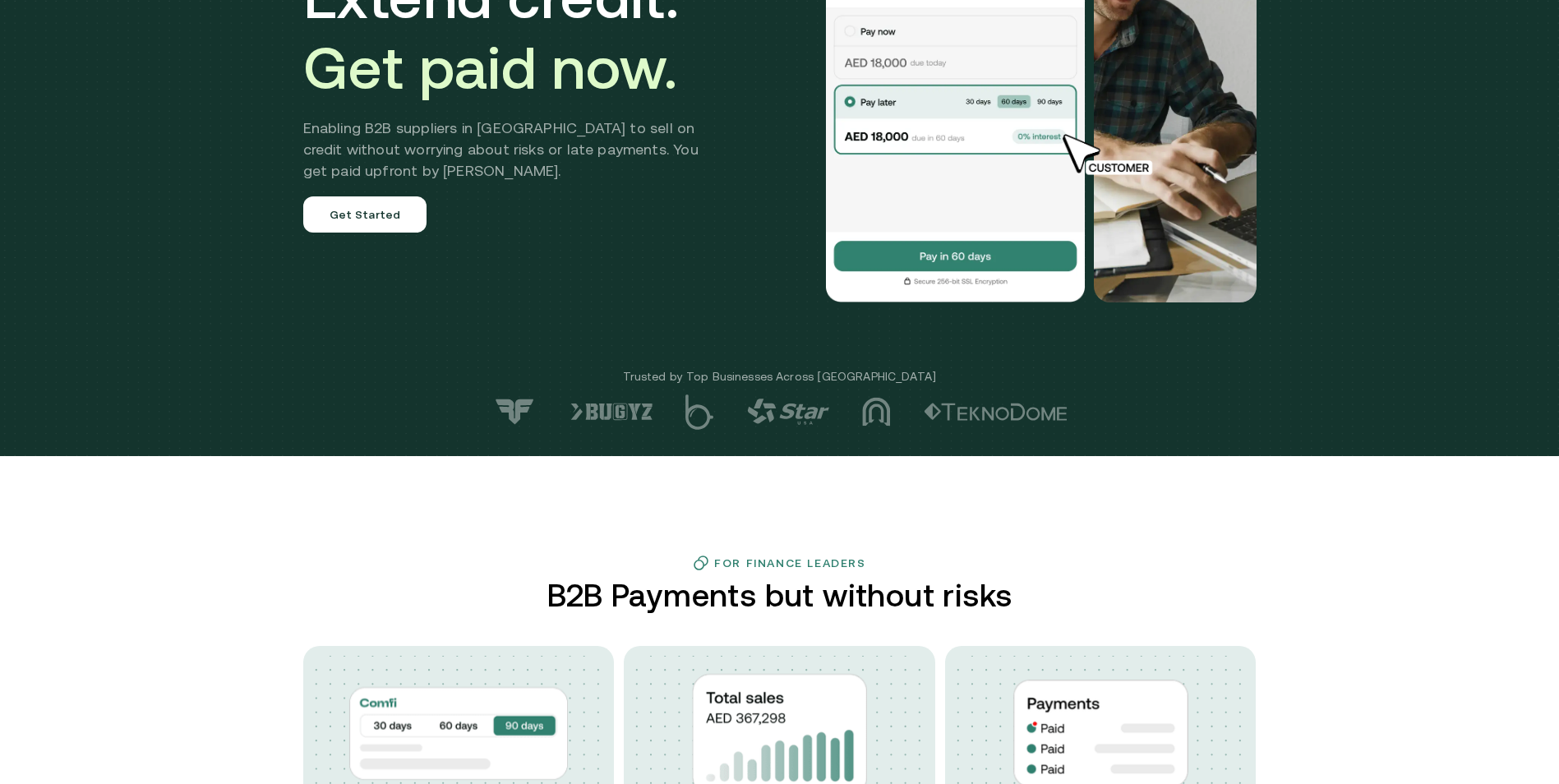
scroll to position [12, 0]
